Goal: Information Seeking & Learning: Learn about a topic

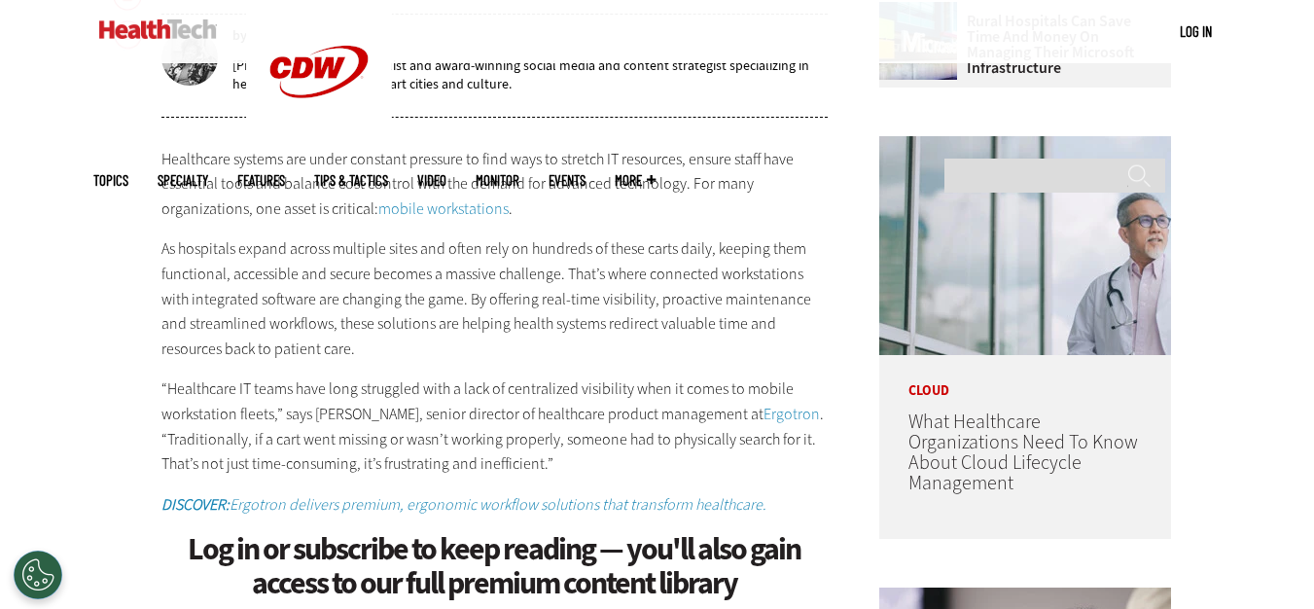
scroll to position [967, 0]
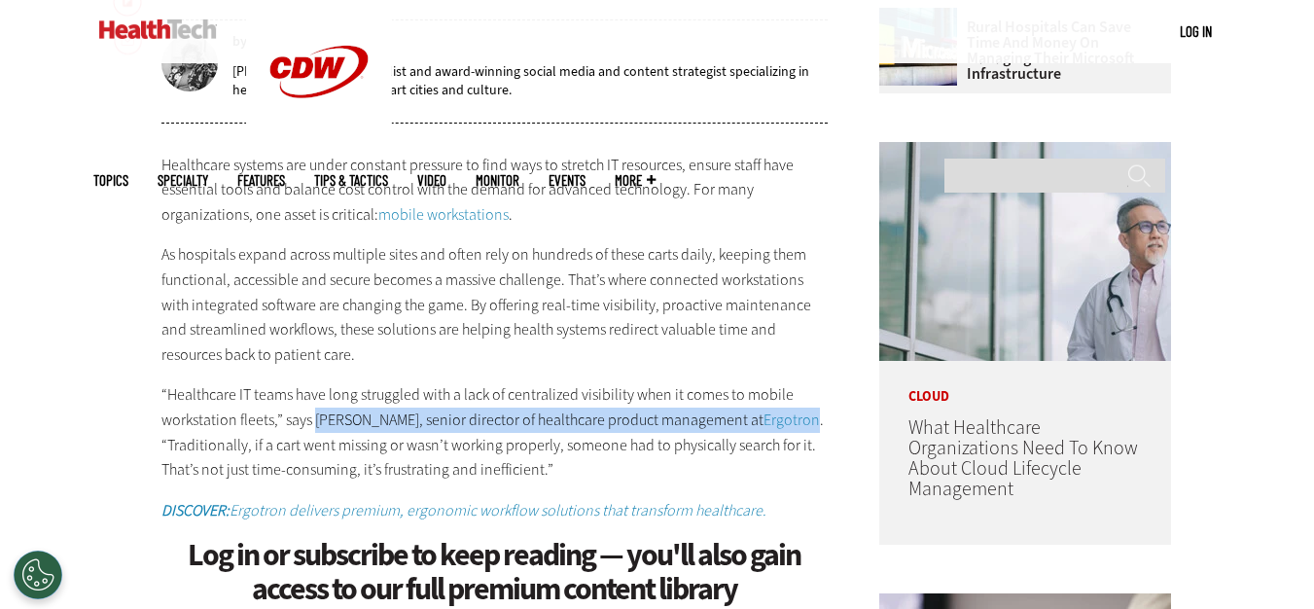
drag, startPoint x: 314, startPoint y: 420, endPoint x: 760, endPoint y: 427, distance: 445.6
click at [810, 417] on p "“Healthcare IT teams have long struggled with a lack of centralized visibility …" at bounding box center [494, 431] width 667 height 99
copy p "[PERSON_NAME], senior director of healthcare product management at Ergotron"
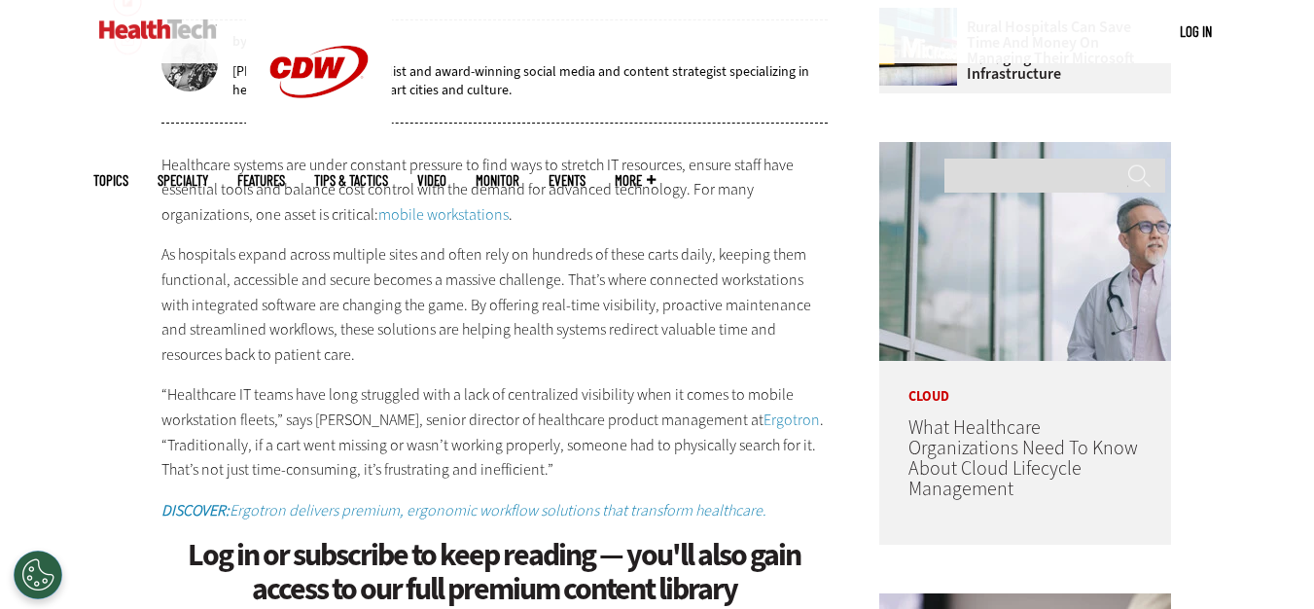
click at [658, 352] on p "As hospitals expand across multiple sites and often rely on hundreds of these c…" at bounding box center [494, 304] width 667 height 125
drag, startPoint x: 752, startPoint y: 418, endPoint x: 806, endPoint y: 417, distance: 54.5
click at [806, 417] on p "“Healthcare IT teams have long struggled with a lack of centralized visibility …" at bounding box center [494, 431] width 667 height 99
copy p "Ergotron"
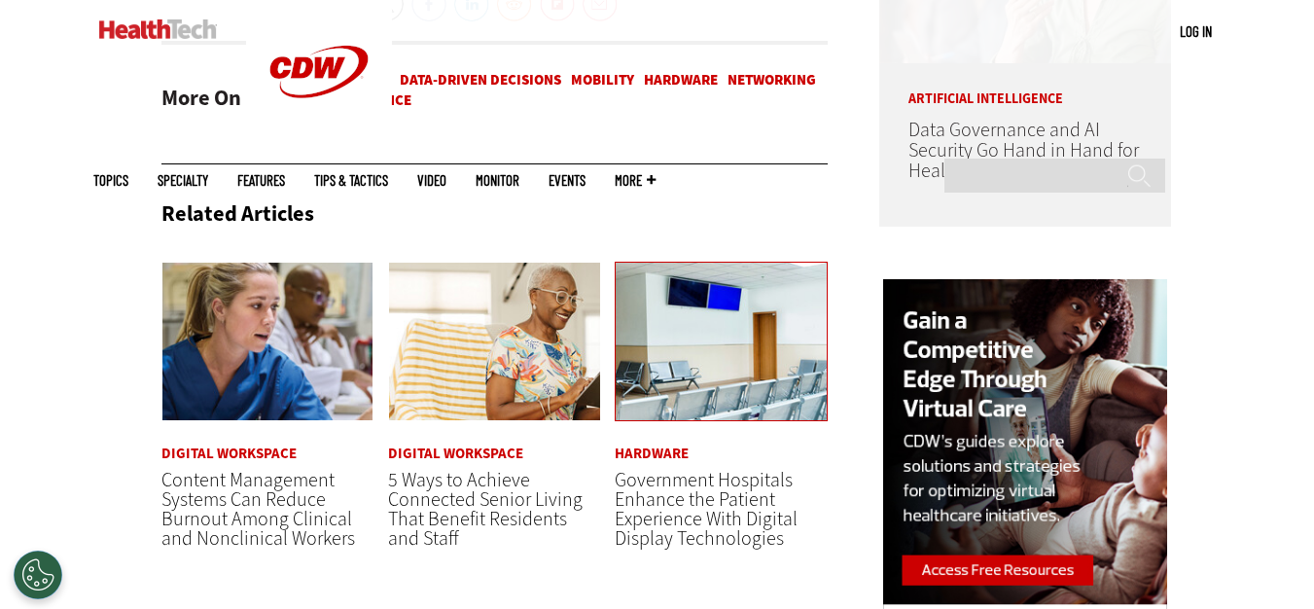
scroll to position [1745, 0]
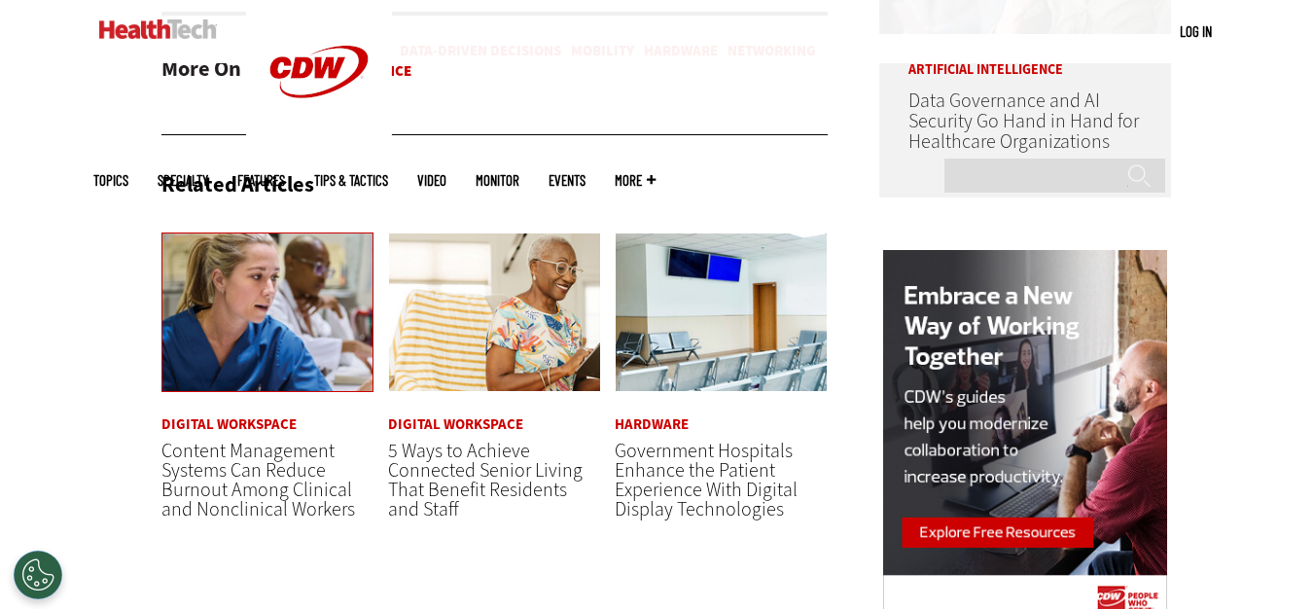
click at [299, 393] on img at bounding box center [267, 312] width 213 height 160
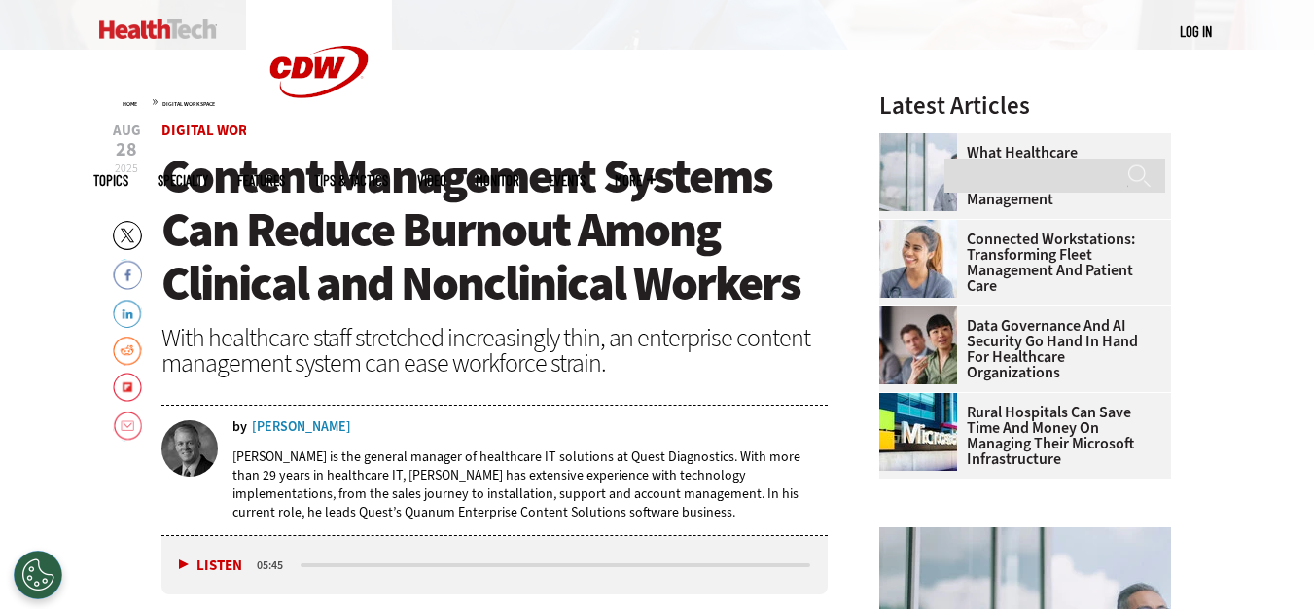
scroll to position [584, 0]
